Goal: Task Accomplishment & Management: Use online tool/utility

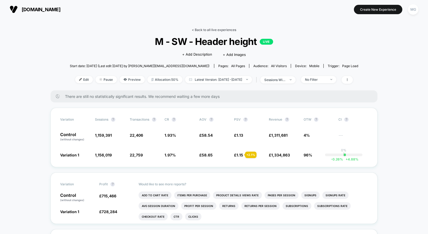
click at [205, 29] on link "< Back to all live experiences" at bounding box center [214, 30] width 44 height 4
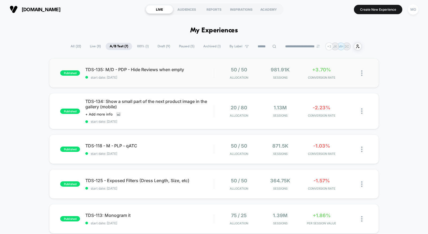
click at [143, 83] on div "published TDS-135: M/D - PDP - Hide Reviews when empty start date: [DATE] 50 / …" at bounding box center [214, 72] width 330 height 29
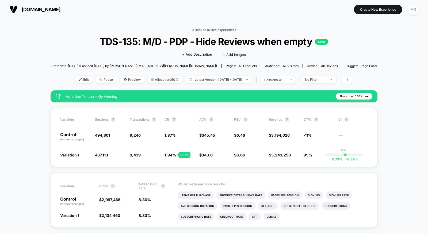
click at [214, 29] on link "< Back to all live experiences" at bounding box center [214, 30] width 44 height 4
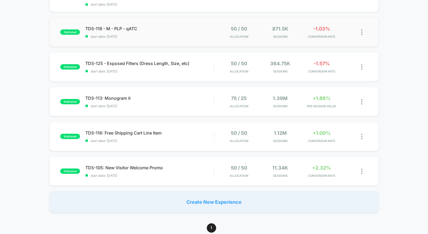
scroll to position [118, 0]
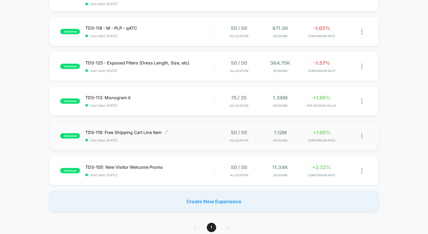
click at [185, 134] on div "TDS-116: Free Shipping Cart Line Item Click to edit experience details Click to…" at bounding box center [149, 136] width 129 height 13
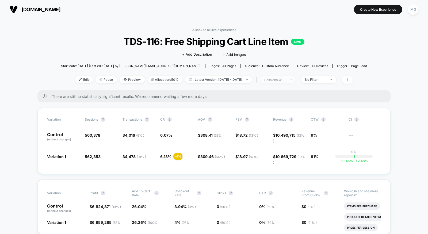
click at [286, 79] on div "sessions with impression" at bounding box center [275, 80] width 21 height 4
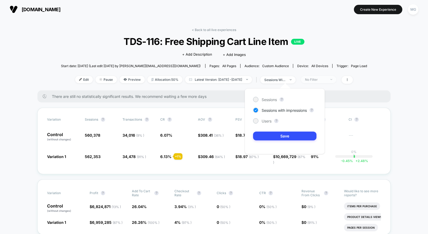
click at [321, 80] on div "No Filter" at bounding box center [315, 80] width 21 height 4
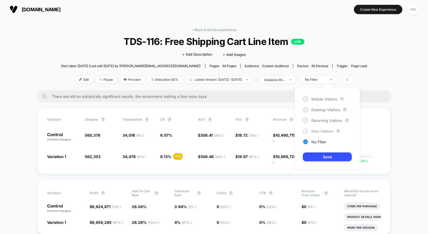
click at [316, 130] on span "New Visitors" at bounding box center [323, 131] width 22 height 5
click at [315, 154] on button "Save" at bounding box center [327, 157] width 49 height 9
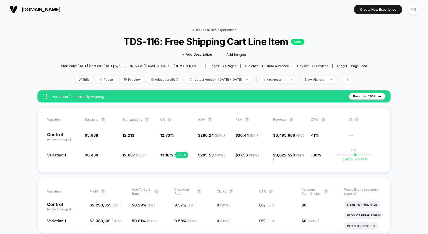
click at [205, 29] on link "< Back to all live experiences" at bounding box center [214, 30] width 44 height 4
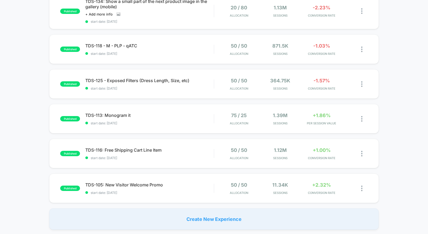
scroll to position [104, 0]
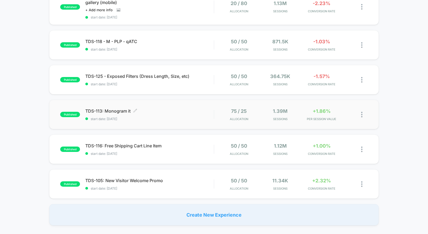
click at [181, 109] on span "TDS-113: Monogram it Click to edit experience details" at bounding box center [149, 110] width 129 height 5
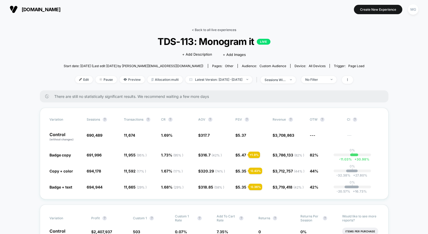
click at [231, 31] on link "< Back to all live experiences" at bounding box center [214, 30] width 44 height 4
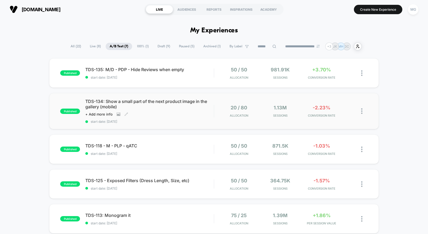
click at [169, 122] on span "start date: [DATE]" at bounding box center [149, 122] width 129 height 4
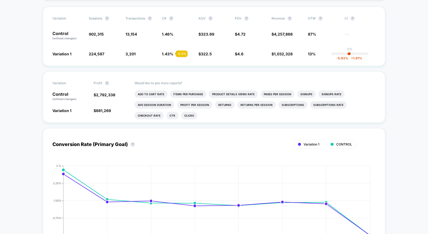
scroll to position [244, 0]
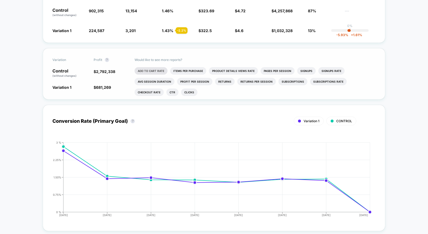
click at [155, 68] on li "Add To Cart Rate" at bounding box center [151, 70] width 33 height 7
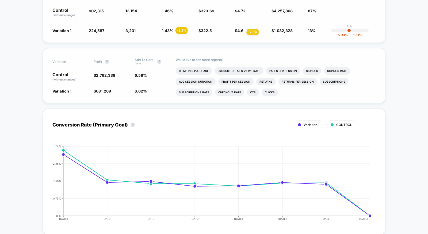
scroll to position [141, 0]
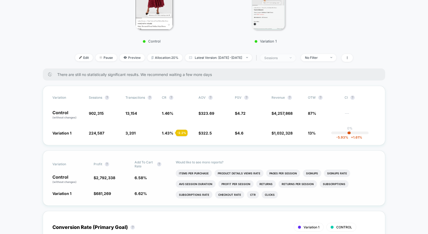
click at [286, 57] on div "sessions" at bounding box center [275, 58] width 21 height 4
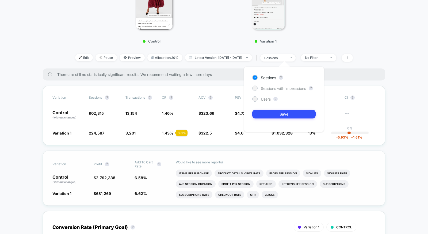
click at [285, 86] on div "Sessions with impressions" at bounding box center [279, 88] width 54 height 5
click at [282, 115] on button "Save" at bounding box center [283, 114] width 63 height 9
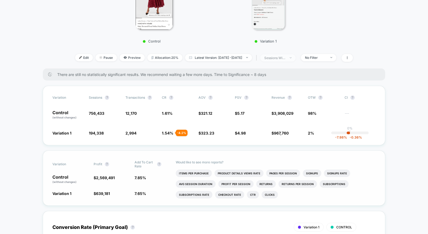
click at [286, 58] on div "sessions with impression" at bounding box center [275, 58] width 21 height 4
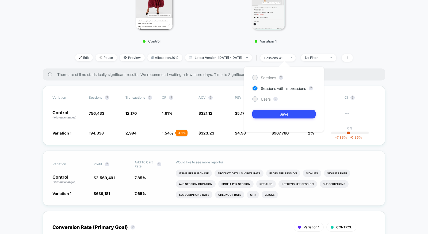
click at [276, 77] on span "Sessions" at bounding box center [268, 77] width 15 height 5
click at [266, 109] on div "Sessions ? Sessions with impressions ? Users ? Save" at bounding box center [284, 100] width 80 height 66
click at [266, 110] on button "Save" at bounding box center [283, 114] width 63 height 9
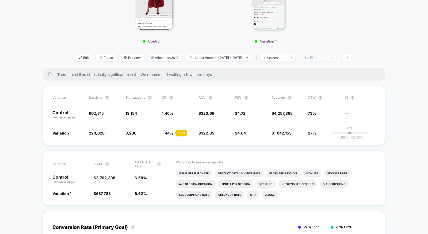
click at [327, 58] on div "No Filter" at bounding box center [315, 58] width 21 height 4
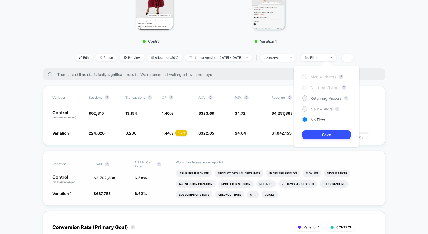
click at [321, 107] on span "New Visitors" at bounding box center [322, 109] width 22 height 5
click at [321, 132] on button "Save" at bounding box center [326, 134] width 49 height 9
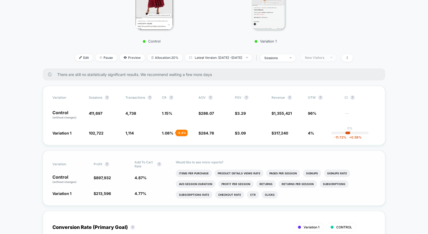
click at [323, 56] on div "New Visitors" at bounding box center [315, 58] width 21 height 4
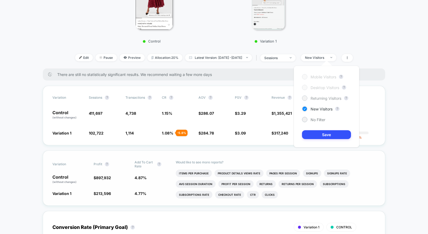
click at [310, 99] on div "Returning Visitors" at bounding box center [321, 98] width 39 height 5
click at [310, 135] on button "Save" at bounding box center [326, 134] width 49 height 9
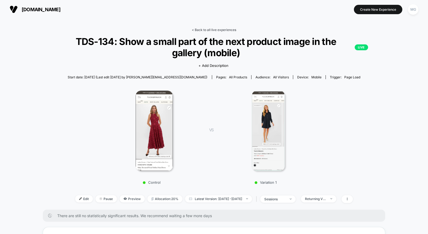
click at [204, 30] on link "< Back to all live experiences" at bounding box center [214, 30] width 44 height 4
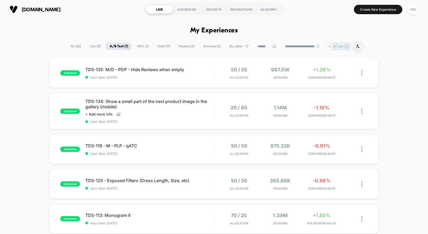
click at [143, 45] on span "100% ( 1 )" at bounding box center [143, 46] width 20 height 7
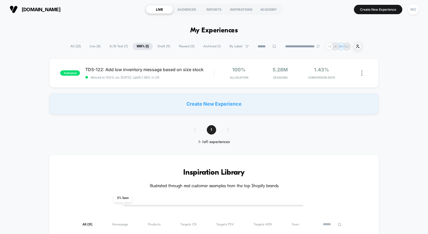
click at [165, 47] on span "Draft ( 9 )" at bounding box center [164, 46] width 21 height 7
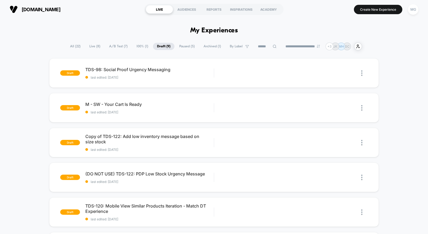
click at [117, 47] on span "A/B Test ( 7 )" at bounding box center [118, 46] width 27 height 7
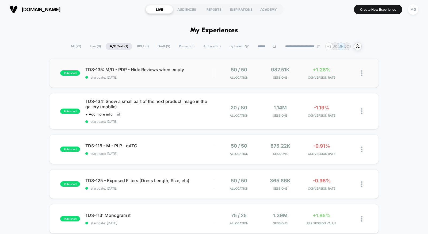
click at [167, 82] on div "published TDS-135: M/D - PDP - Hide Reviews when empty start date: 9/9/2025 50 …" at bounding box center [214, 72] width 330 height 29
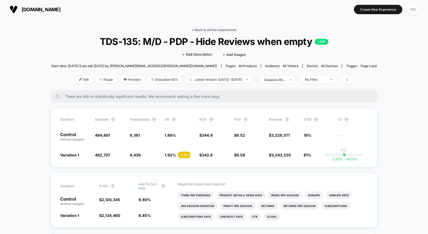
click at [206, 31] on link "< Back to all live experiences" at bounding box center [214, 30] width 44 height 4
click at [286, 81] on div "sessions with impression" at bounding box center [275, 80] width 21 height 4
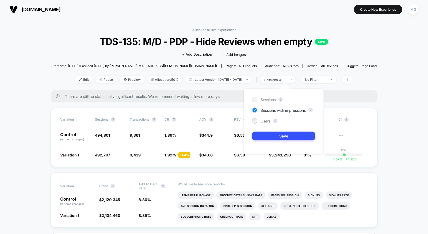
click at [269, 100] on span "Sessions" at bounding box center [268, 99] width 15 height 5
click at [269, 133] on button "Save" at bounding box center [283, 136] width 63 height 9
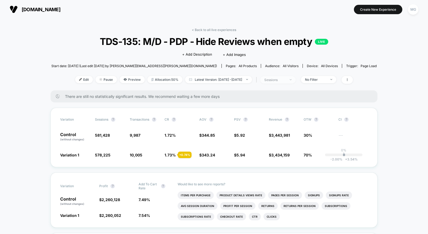
click at [294, 77] on span "sessions" at bounding box center [277, 79] width 35 height 7
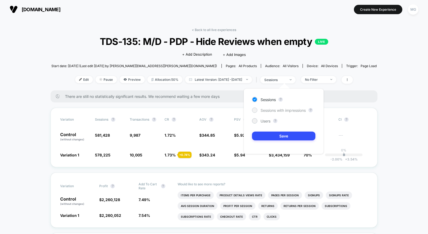
click at [280, 110] on span "Sessions with impressions" at bounding box center [283, 110] width 45 height 5
click at [278, 136] on button "Save" at bounding box center [283, 136] width 63 height 9
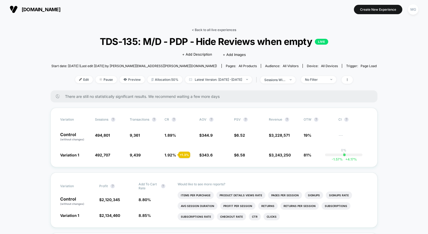
click at [233, 28] on link "< Back to all live experiences" at bounding box center [214, 30] width 44 height 4
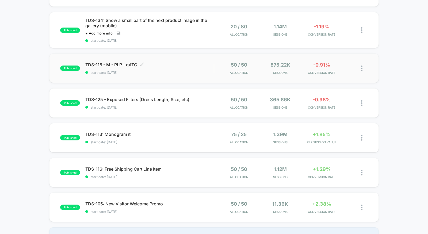
scroll to position [140, 0]
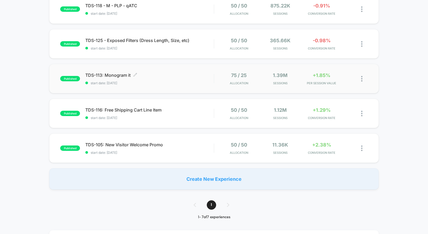
click at [187, 74] on span "TDS-113: Monogram it Click to edit experience details" at bounding box center [149, 75] width 129 height 5
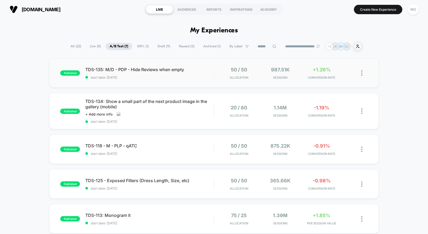
click at [197, 81] on div "published TDS-135: M/D - PDP - Hide Reviews when empty start date: [DATE] 50 / …" at bounding box center [214, 72] width 330 height 29
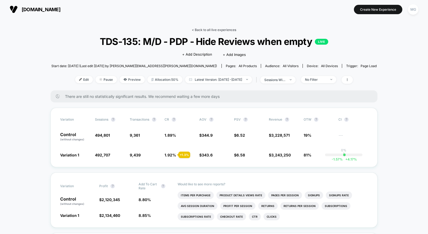
click at [226, 28] on link "< Back to all live experiences" at bounding box center [214, 30] width 44 height 4
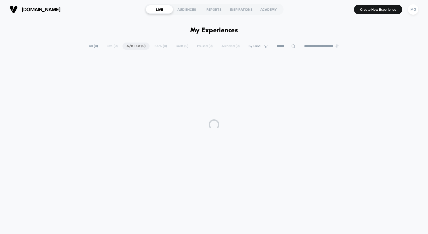
click at [226, 28] on h1 "My Experiences" at bounding box center [214, 31] width 48 height 8
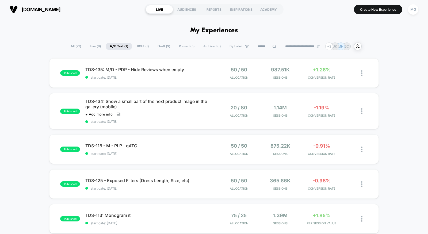
click at [146, 88] on div "published TDS-135: M/D - PDP - Hide Reviews when empty start date: [DATE] 50 / …" at bounding box center [214, 194] width 428 height 272
click at [146, 84] on div "published TDS-135: M/D - PDP - Hide Reviews when empty start date: [DATE] 50 / …" at bounding box center [214, 72] width 330 height 29
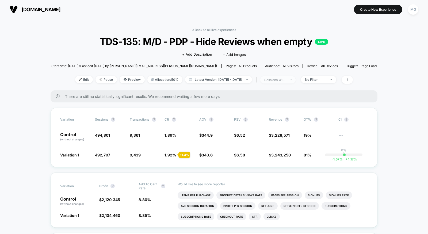
click at [296, 77] on span "sessions with impression" at bounding box center [277, 79] width 35 height 7
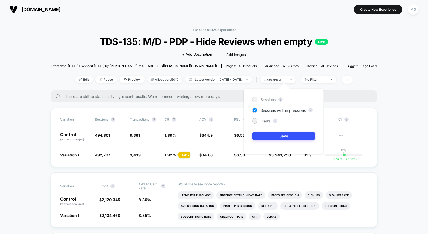
click at [272, 100] on span "Sessions" at bounding box center [268, 99] width 15 height 5
click at [275, 137] on button "Save" at bounding box center [283, 136] width 63 height 9
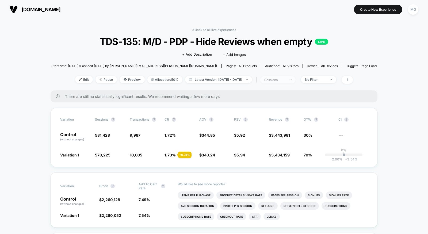
click at [286, 80] on div "sessions" at bounding box center [275, 80] width 21 height 4
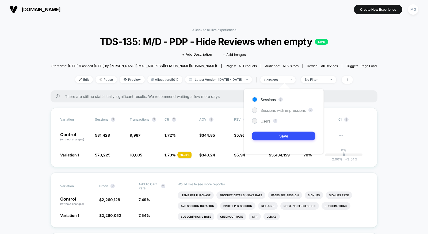
click at [271, 110] on span "Sessions with impressions" at bounding box center [283, 110] width 45 height 5
click at [271, 134] on button "Save" at bounding box center [283, 136] width 63 height 9
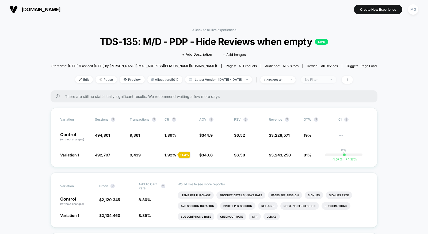
click at [327, 80] on div "No Filter" at bounding box center [315, 80] width 21 height 4
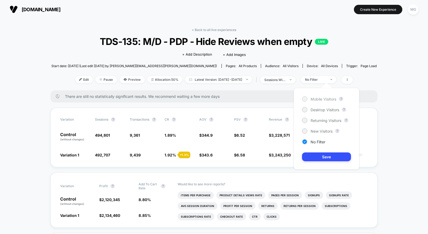
click at [319, 101] on div "Mobile Visitors" at bounding box center [319, 98] width 34 height 5
click at [319, 156] on button "Save" at bounding box center [326, 157] width 49 height 9
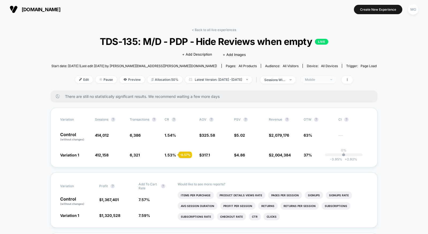
click at [328, 81] on span "Mobile" at bounding box center [318, 79] width 35 height 7
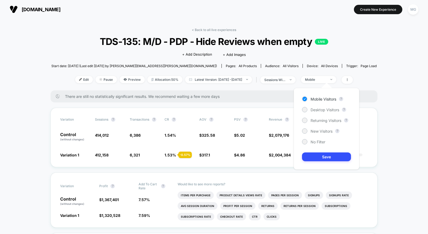
click at [315, 113] on div "Mobile Visitors ? Desktop Visitors ? Returning Visitors ? New Visitors ? No Fil…" at bounding box center [327, 129] width 66 height 82
click at [315, 112] on div "Desktop Visitors" at bounding box center [320, 109] width 37 height 5
click at [315, 158] on button "Save" at bounding box center [326, 157] width 49 height 9
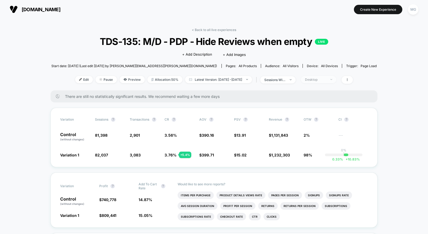
click at [325, 78] on div "Desktop" at bounding box center [315, 80] width 21 height 4
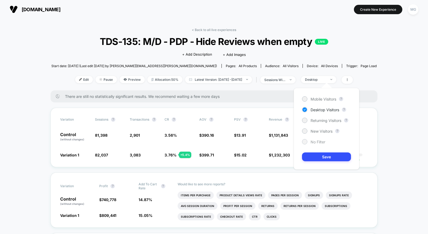
click at [315, 142] on span "No Filter" at bounding box center [318, 142] width 15 height 5
click at [314, 157] on button "Save" at bounding box center [326, 157] width 49 height 9
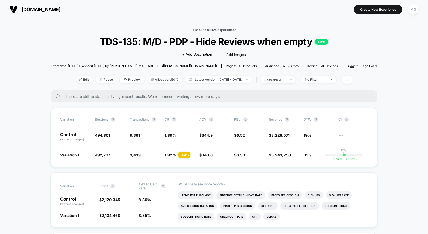
click at [218, 31] on link "< Back to all live experiences" at bounding box center [214, 30] width 44 height 4
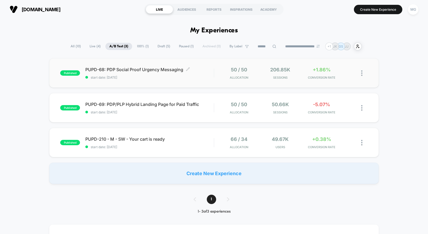
click at [170, 74] on div "PUPD-68: PDP Social Proof Urgency Messaging Click to edit experience details Cl…" at bounding box center [149, 73] width 129 height 13
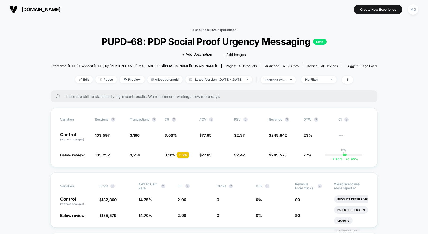
click at [223, 31] on link "< Back to all live experiences" at bounding box center [214, 30] width 44 height 4
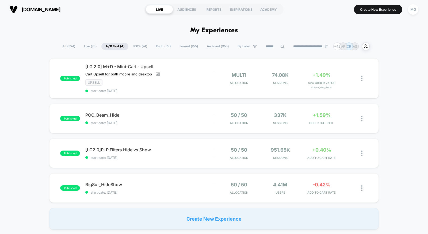
click at [66, 47] on span "All ( 394 )" at bounding box center [68, 46] width 21 height 7
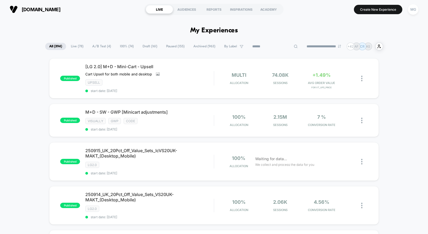
click at [263, 48] on input at bounding box center [275, 46] width 54 height 6
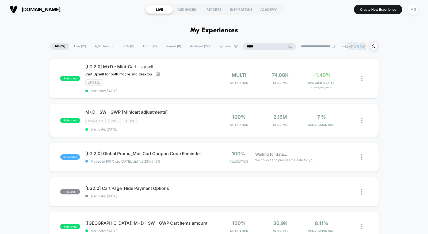
type input "****"
click at [153, 44] on span "Draft ( 19 )" at bounding box center [164, 46] width 22 height 7
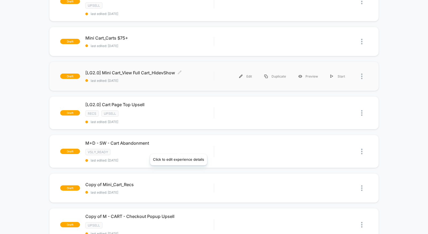
scroll to position [79, 0]
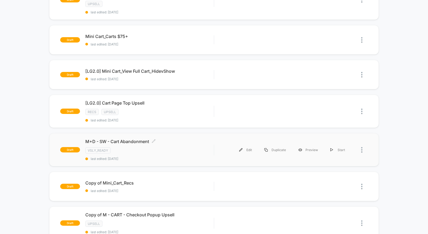
click at [177, 148] on div "VSLY_READY" at bounding box center [149, 151] width 129 height 6
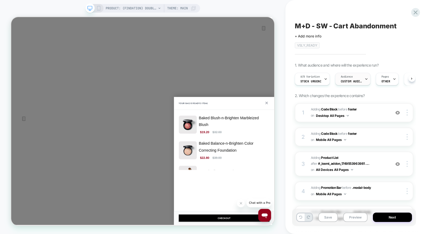
click at [353, 80] on span "Custom Audience" at bounding box center [351, 82] width 21 height 4
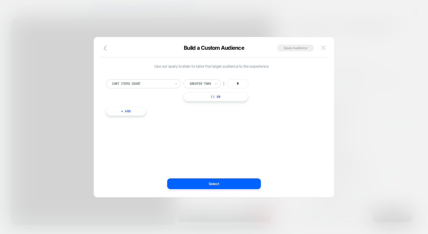
click at [324, 49] on img at bounding box center [323, 48] width 5 height 5
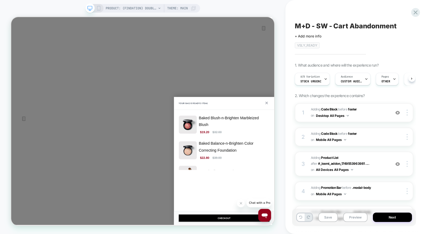
scroll to position [77, 0]
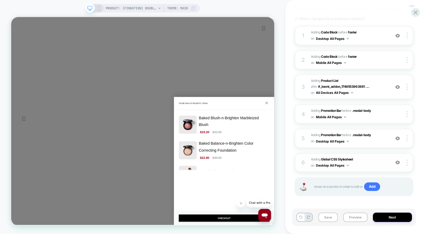
click at [365, 162] on span "Adding Global CSS Stylesheet on Desktop All Pages" at bounding box center [349, 163] width 77 height 13
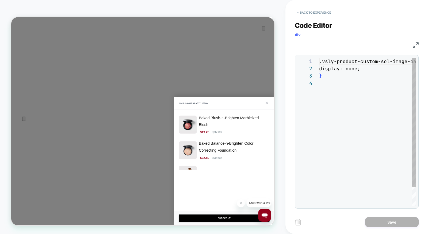
scroll to position [21, 0]
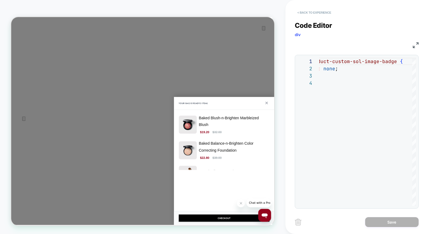
click at [313, 12] on button "< Back to experience" at bounding box center [314, 12] width 39 height 9
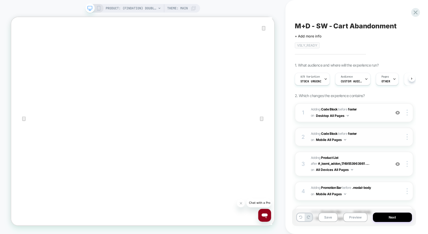
scroll to position [0, 0]
click at [375, 116] on span "Adding Code Block BEFORE footer footer on Desktop All Pages" at bounding box center [349, 113] width 77 height 13
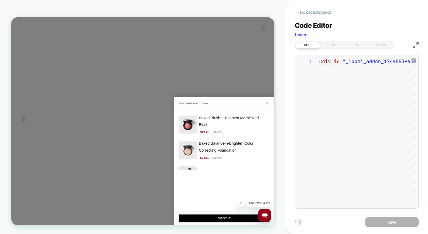
scroll to position [72, 0]
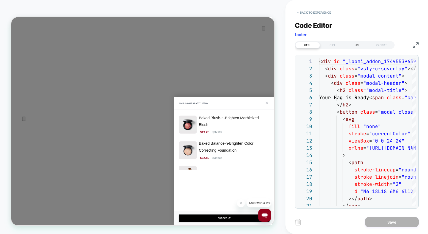
click at [357, 46] on div "JS" at bounding box center [357, 45] width 25 height 6
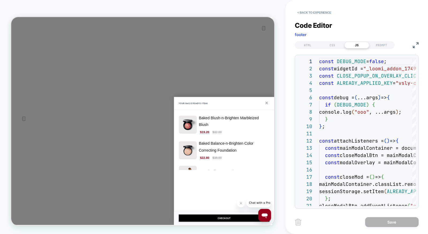
click at [415, 43] on img at bounding box center [416, 45] width 6 height 6
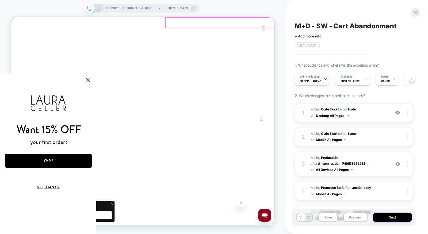
click at [357, 21] on div "your bag ( 2 )" at bounding box center [186, 33] width 351 height 33
click at [20, 41] on icon "Close" at bounding box center [16, 44] width 6 height 6
click at [418, 15] on icon at bounding box center [415, 12] width 7 height 7
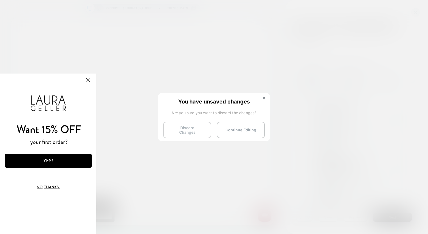
click at [192, 125] on button "Discard Changes" at bounding box center [187, 130] width 48 height 17
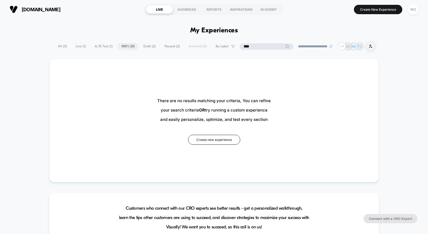
click at [259, 46] on input "****" at bounding box center [267, 46] width 54 height 6
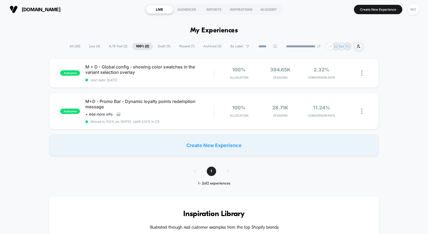
click at [105, 46] on span "A/B Test ( 2 )" at bounding box center [118, 46] width 27 height 7
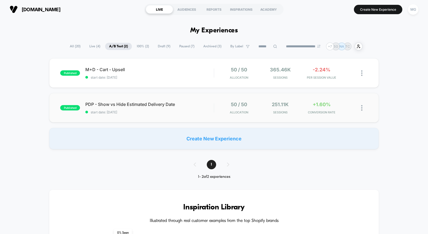
click at [174, 117] on div "published PDP - Show vs Hide Estimated Delivery Date start date: [DATE] 50 / 50…" at bounding box center [214, 107] width 330 height 29
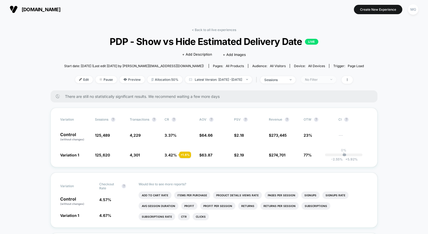
click at [322, 80] on div "No Filter" at bounding box center [315, 80] width 21 height 4
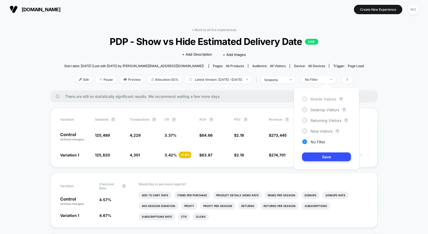
click at [316, 100] on span "Mobile Visitors" at bounding box center [324, 99] width 26 height 5
click at [315, 154] on button "Save" at bounding box center [326, 157] width 49 height 9
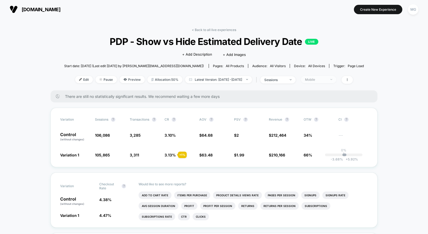
click at [320, 80] on div "Mobile" at bounding box center [315, 80] width 21 height 4
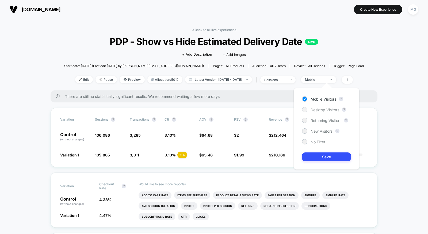
click at [320, 111] on span "Desktop Visitors" at bounding box center [325, 110] width 29 height 5
click at [318, 159] on button "Save" at bounding box center [326, 157] width 49 height 9
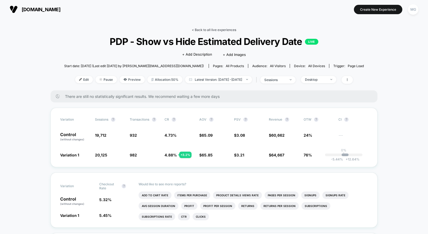
click at [212, 30] on link "< Back to all live experiences" at bounding box center [214, 30] width 44 height 4
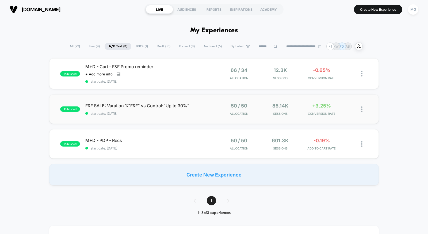
click at [181, 117] on div "published F&F SALE: Varation 1:"F&F" vs Control:"Up to 30%" start date: [DATE] …" at bounding box center [214, 109] width 330 height 29
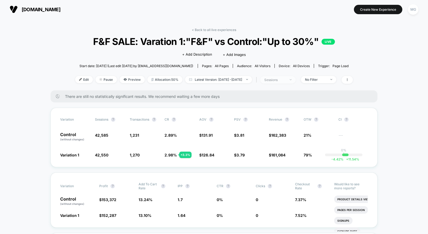
click at [286, 80] on div "sessions" at bounding box center [275, 80] width 21 height 4
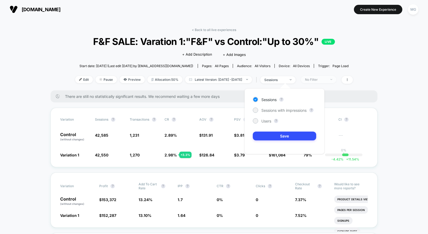
click at [327, 78] on div "No Filter" at bounding box center [315, 80] width 21 height 4
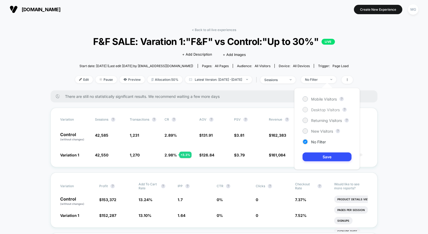
click at [314, 108] on span "Desktop Visitors" at bounding box center [325, 110] width 29 height 5
click at [314, 158] on button "Save" at bounding box center [327, 157] width 49 height 9
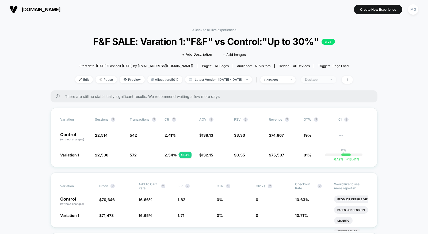
click at [327, 81] on span "Desktop" at bounding box center [318, 79] width 35 height 7
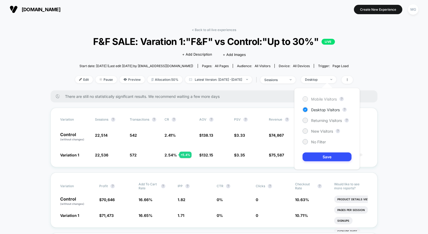
click at [315, 101] on div "Mobile Visitors" at bounding box center [320, 98] width 34 height 5
click at [315, 158] on button "Save" at bounding box center [327, 157] width 49 height 9
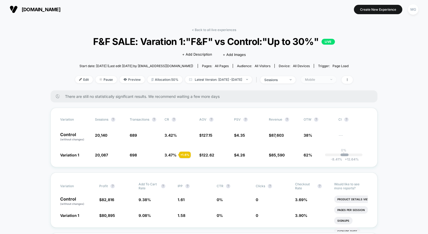
click at [321, 80] on div "Mobile" at bounding box center [315, 80] width 21 height 4
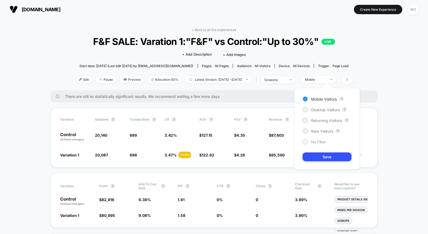
click at [310, 143] on div "No Filter" at bounding box center [314, 141] width 23 height 5
click at [310, 157] on button "Save" at bounding box center [327, 157] width 49 height 9
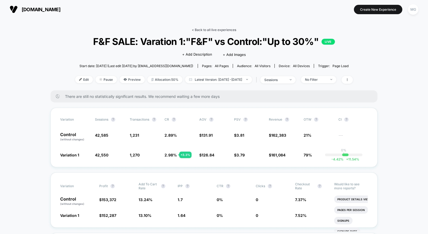
click at [226, 30] on link "< Back to all live experiences" at bounding box center [214, 30] width 44 height 4
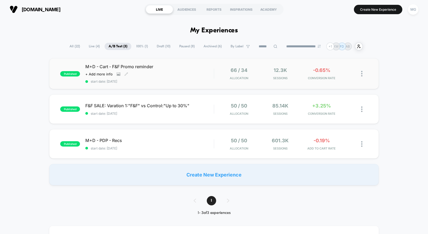
click at [198, 78] on div "M+D - Cart - F&F Promo reminder Click to view images Click to edit experience d…" at bounding box center [149, 74] width 129 height 20
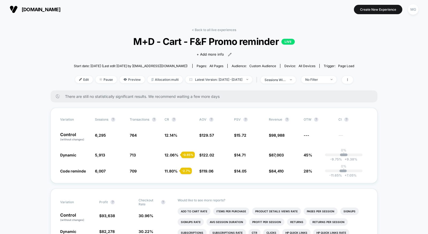
click at [324, 75] on div "< Back to all live experiences M+D - Cart - F&F Promo reminder LIVE Click to vi…" at bounding box center [214, 59] width 281 height 63
click at [324, 80] on div "No Filter" at bounding box center [315, 80] width 21 height 4
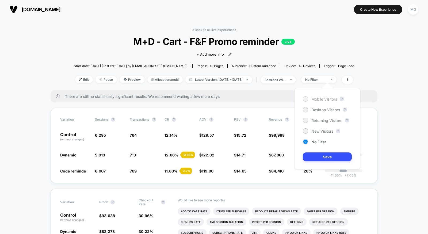
click at [319, 100] on span "Mobile Visitors" at bounding box center [325, 99] width 26 height 5
click at [319, 157] on button "Save" at bounding box center [327, 157] width 49 height 9
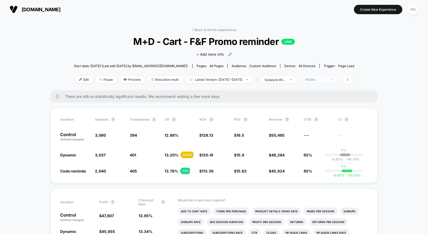
click at [327, 80] on div "Mobile" at bounding box center [315, 80] width 21 height 4
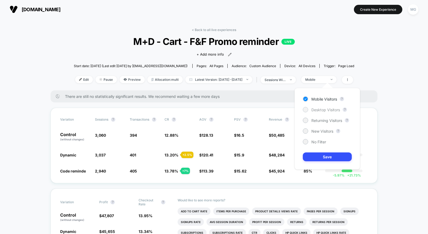
click at [321, 110] on span "Desktop Visitors" at bounding box center [326, 110] width 29 height 5
click at [318, 159] on button "Save" at bounding box center [327, 157] width 49 height 9
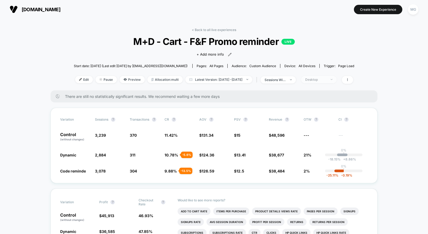
click at [323, 80] on div "Desktop" at bounding box center [315, 80] width 21 height 4
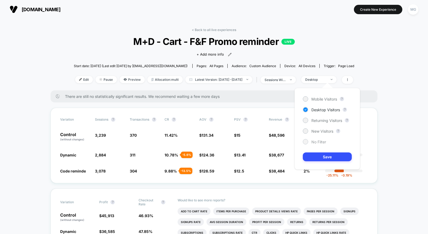
click at [315, 143] on span "No Filter" at bounding box center [319, 142] width 15 height 5
click at [321, 129] on span "New Visitors" at bounding box center [323, 131] width 22 height 5
click at [318, 160] on button "Save" at bounding box center [327, 157] width 49 height 9
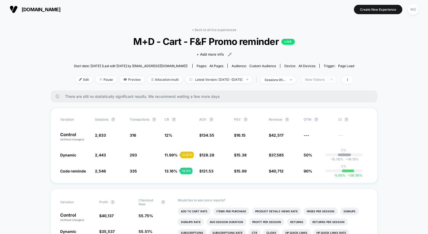
click at [327, 79] on div "New Visitors" at bounding box center [315, 80] width 21 height 4
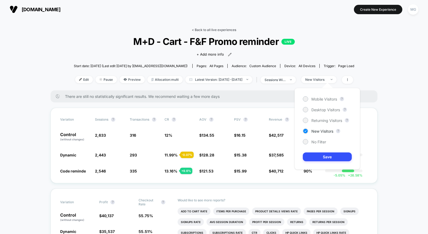
click at [226, 29] on link "< Back to all live experiences" at bounding box center [214, 30] width 44 height 4
